Goal: Find specific page/section: Find specific page/section

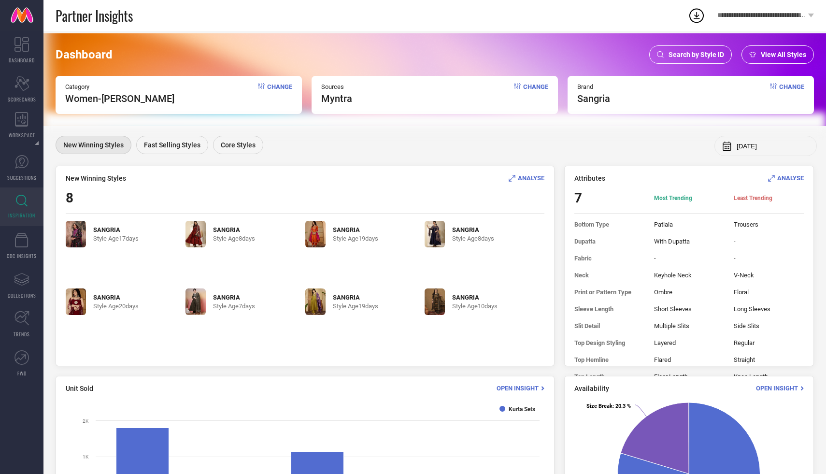
click at [787, 86] on span "Change" at bounding box center [792, 93] width 25 height 21
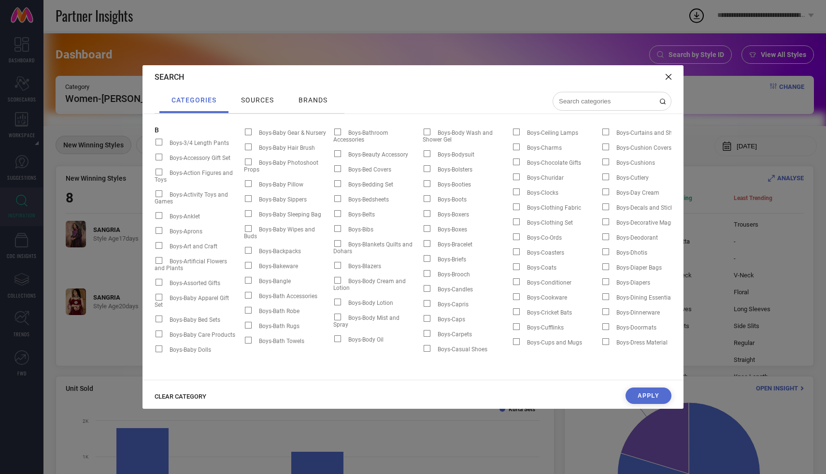
click at [710, 130] on div "Search categories sources brands B Boys-3/4 Length Pants Boys-Accessory Gift Se…" at bounding box center [413, 237] width 826 height 474
click at [674, 80] on div "Search" at bounding box center [413, 77] width 541 height 24
click at [666, 74] on icon at bounding box center [669, 77] width 6 height 6
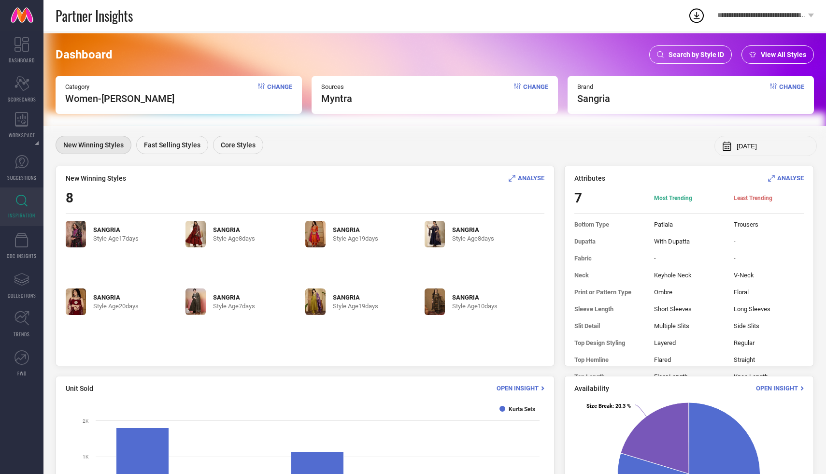
click at [743, 148] on input "[DATE]" at bounding box center [773, 146] width 72 height 7
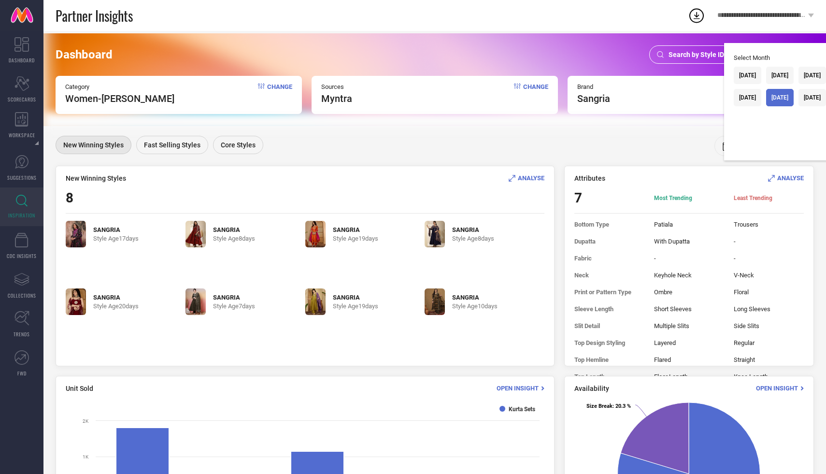
scroll to position [0, 10]
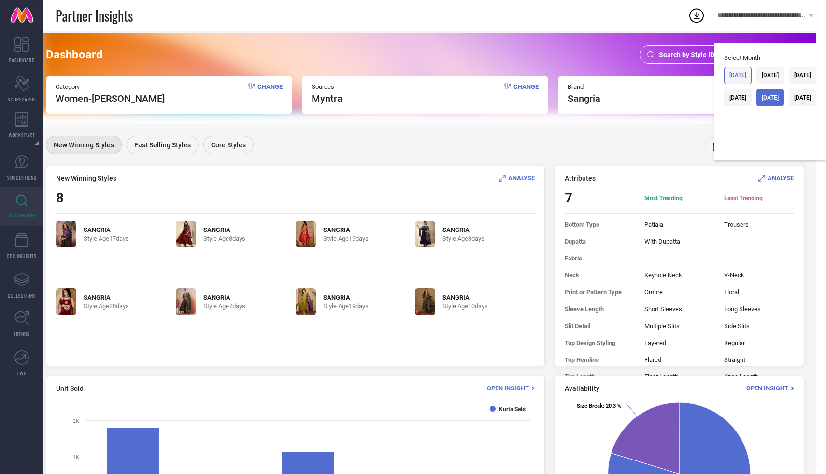
click at [730, 78] on div "[DATE]" at bounding box center [738, 75] width 17 height 7
type input "[DATE]"
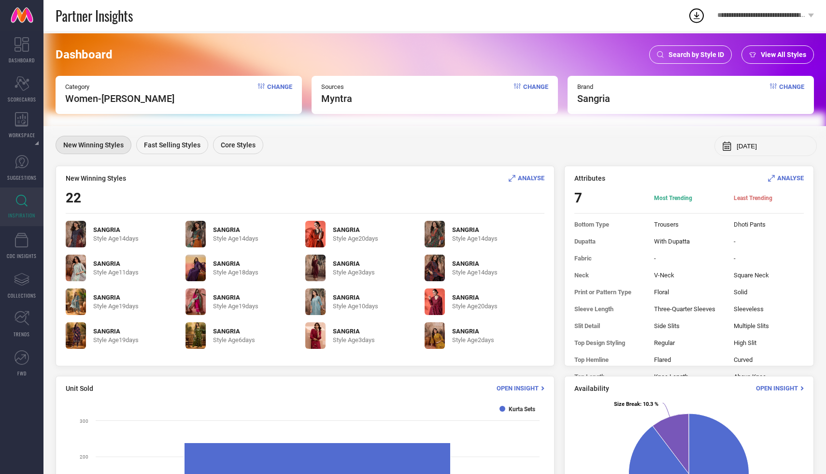
click at [178, 343] on div "SANGRIA Style Age [DEMOGRAPHIC_DATA] days" at bounding box center [126, 335] width 120 height 27
click at [192, 331] on img at bounding box center [196, 335] width 20 height 27
